Goal: Navigation & Orientation: Find specific page/section

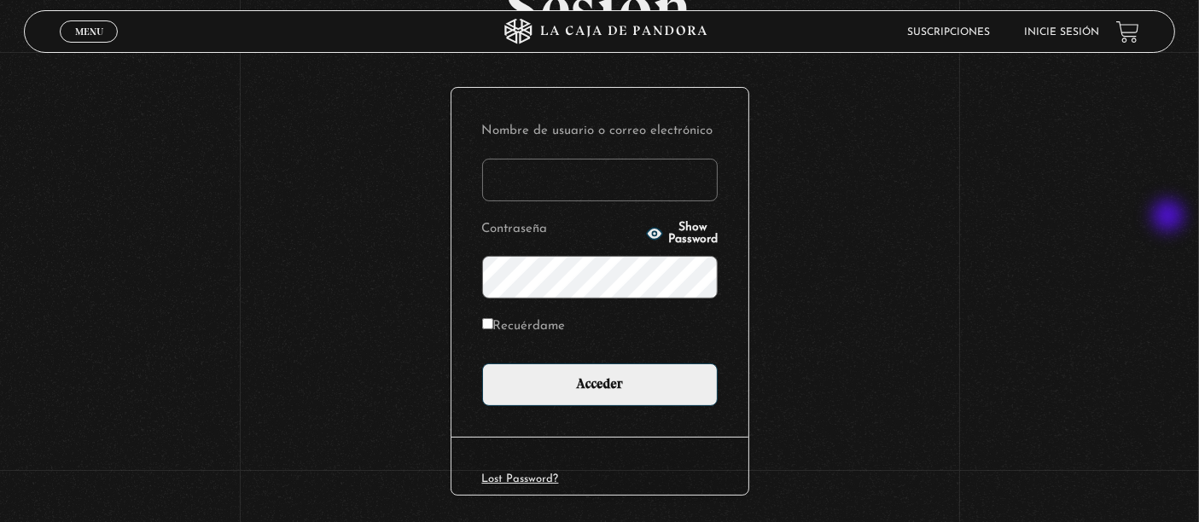
scroll to position [220, 0]
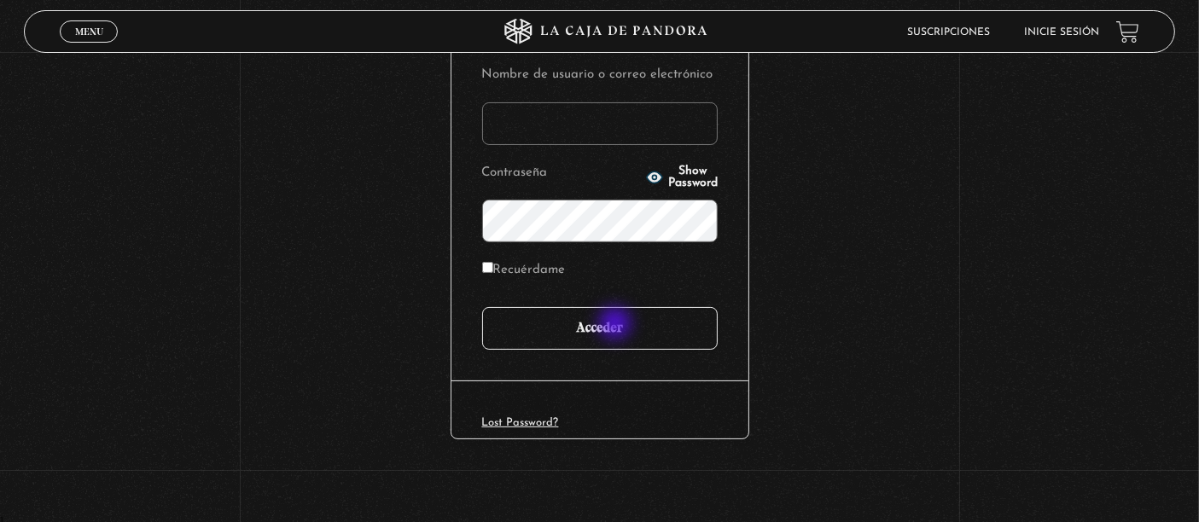
type input "[EMAIL_ADDRESS][DOMAIN_NAME]"
click at [616, 325] on input "Acceder" at bounding box center [600, 328] width 236 height 43
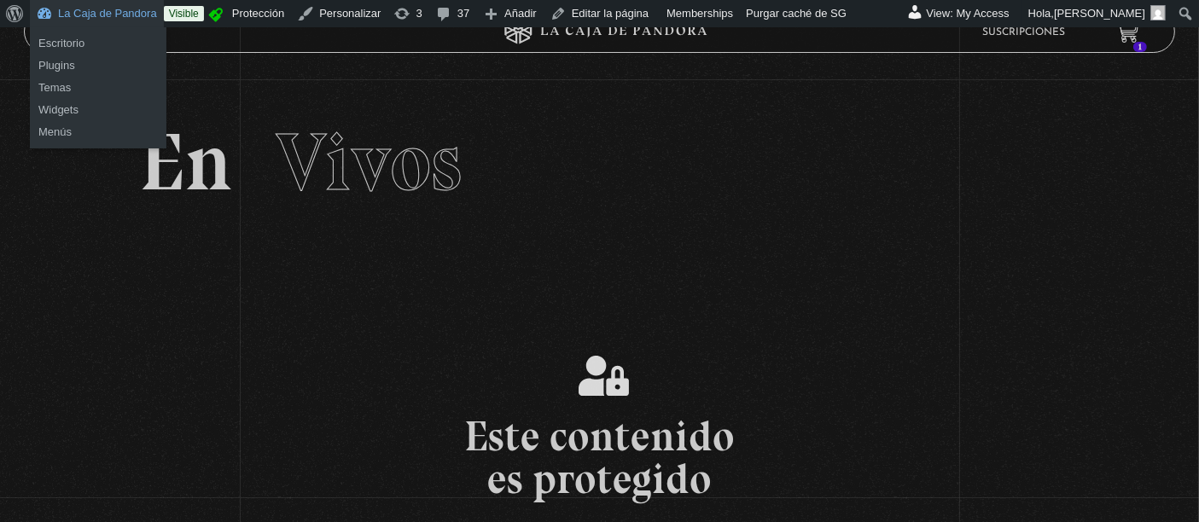
click at [102, 18] on link "La Caja de Pandora" at bounding box center [97, 13] width 134 height 27
